Goal: Transaction & Acquisition: Purchase product/service

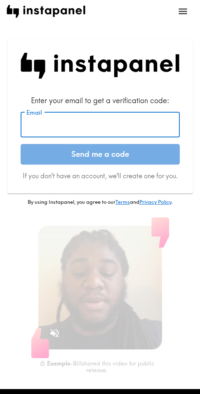
click at [75, 126] on input "Email" at bounding box center [100, 125] width 159 height 26
paste input "[EMAIL_ADDRESS][DOMAIN_NAME]"
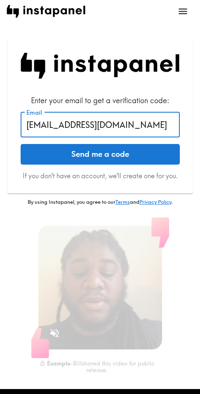
type input "[EMAIL_ADDRESS][DOMAIN_NAME]"
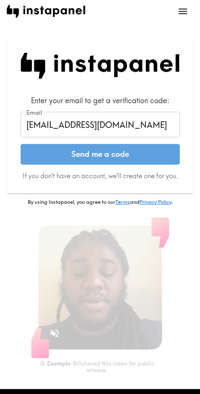
click at [103, 156] on button "Send me a code" at bounding box center [100, 154] width 159 height 21
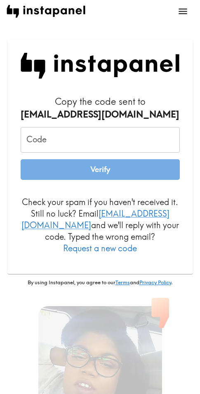
click at [83, 142] on input "Code" at bounding box center [100, 140] width 159 height 26
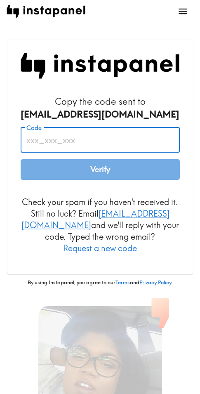
paste input "E9q_j4Y_iiK"
type input "E9q_j4Y_iiK"
click at [95, 167] on button "Verify" at bounding box center [100, 169] width 159 height 21
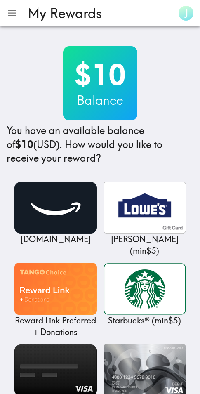
click at [164, 90] on div "$10 Balance You have an available balance of $10 (USD) . How would you like to …" at bounding box center [100, 105] width 187 height 119
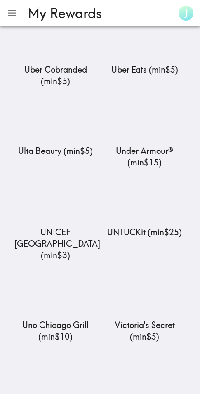
scroll to position [9910, 0]
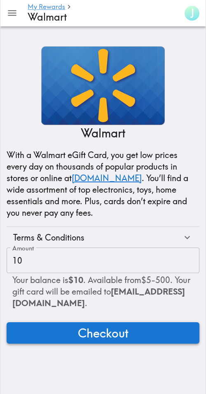
click at [98, 332] on span "Checkout" at bounding box center [103, 333] width 51 height 17
